Goal: Information Seeking & Learning: Learn about a topic

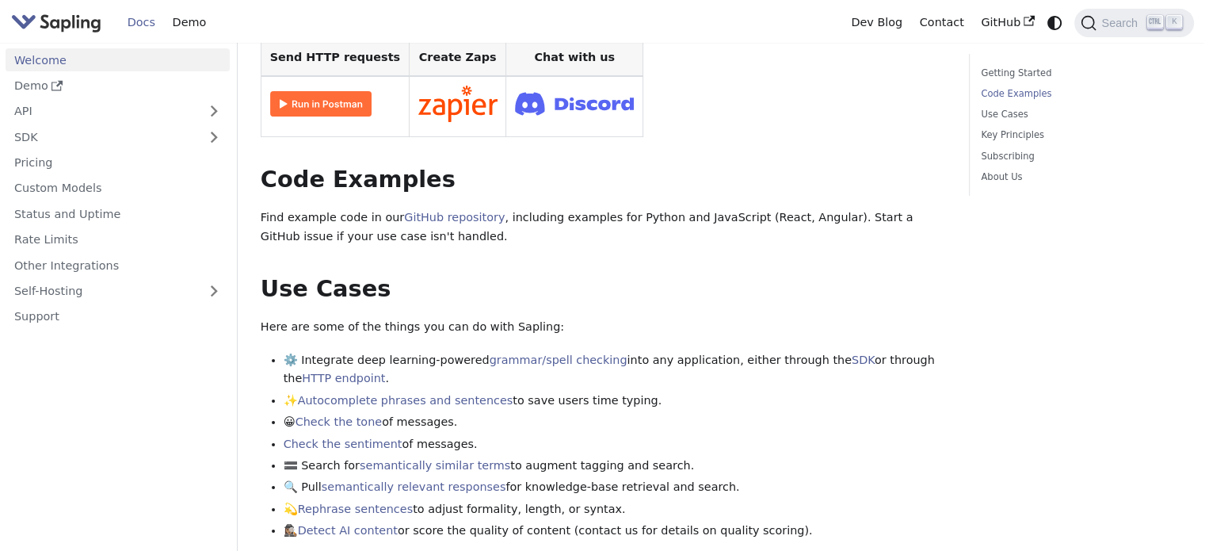
scroll to position [396, 0]
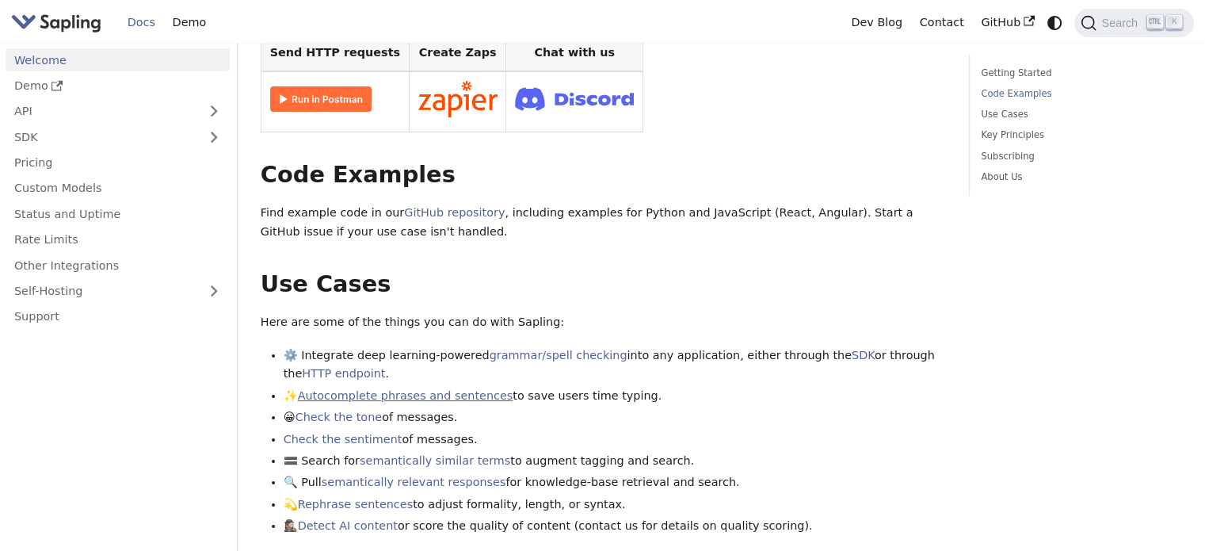
click at [410, 397] on link "Autocomplete phrases and sentences" at bounding box center [406, 395] width 216 height 13
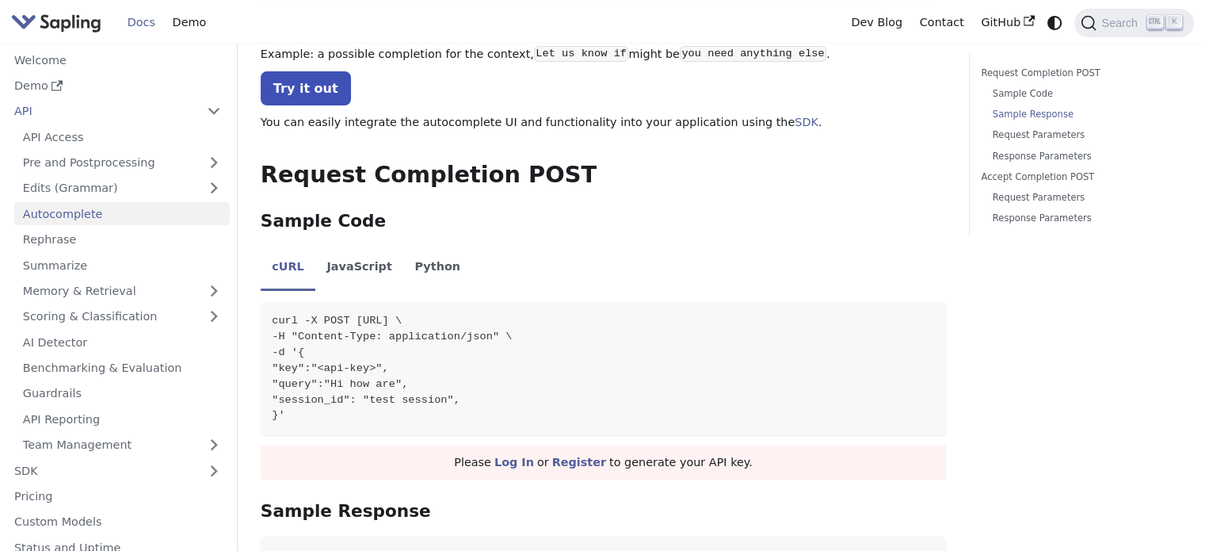
scroll to position [555, 0]
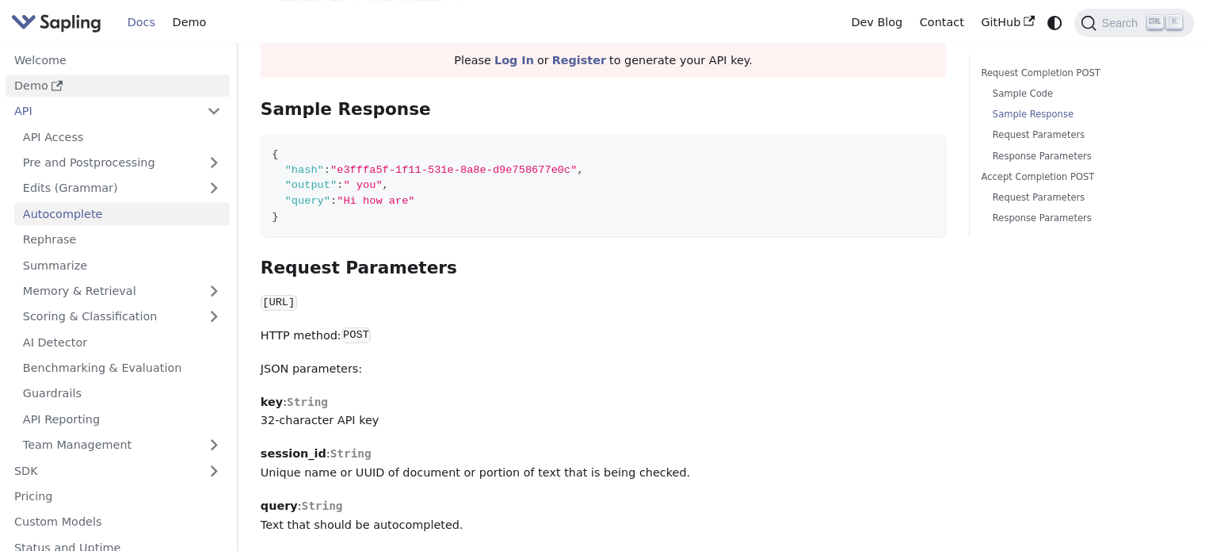
click at [32, 89] on link "Demo" at bounding box center [118, 85] width 224 height 23
